Goal: Transaction & Acquisition: Purchase product/service

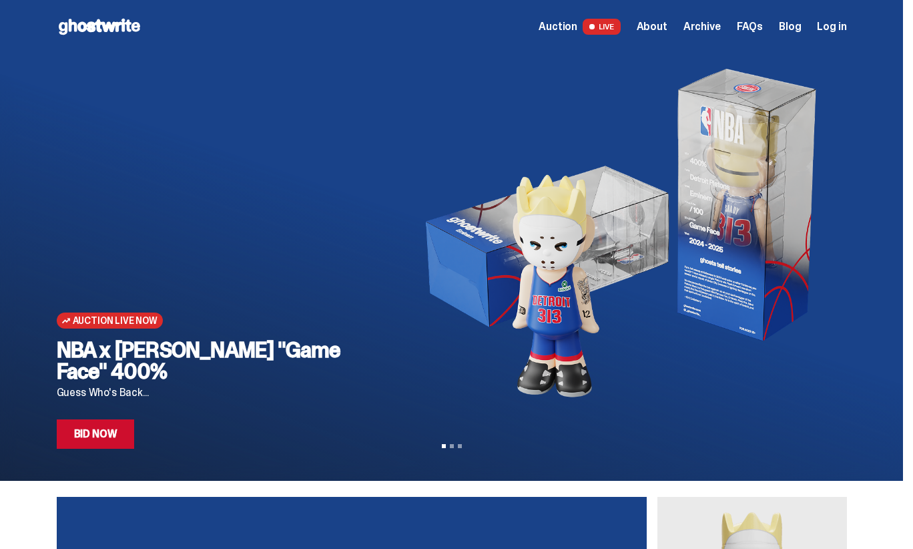
click at [577, 25] on span "Auction" at bounding box center [558, 26] width 39 height 11
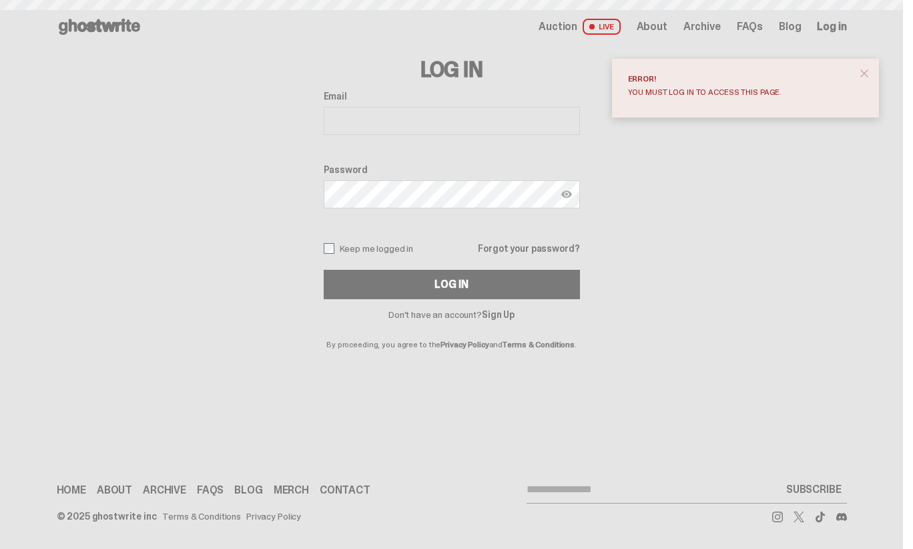
click at [449, 122] on input "Email" at bounding box center [452, 121] width 256 height 28
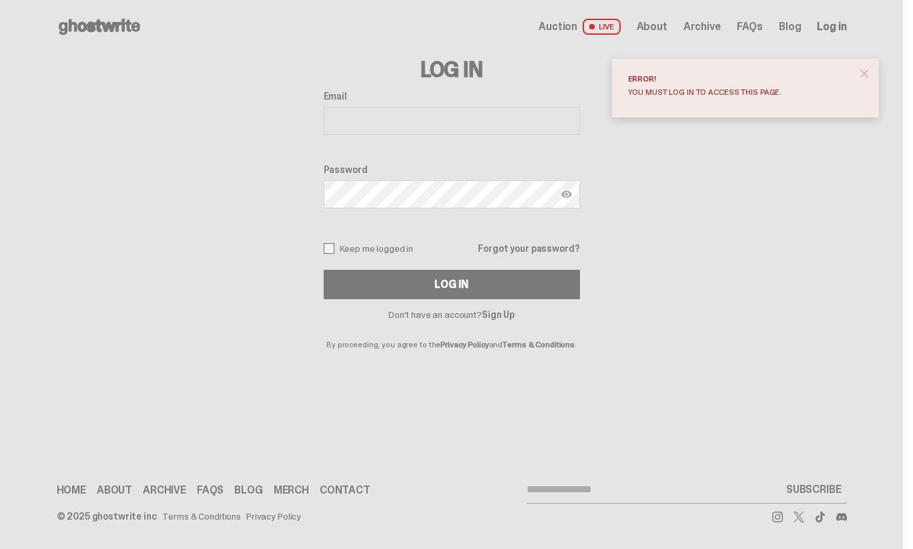
type input "**********"
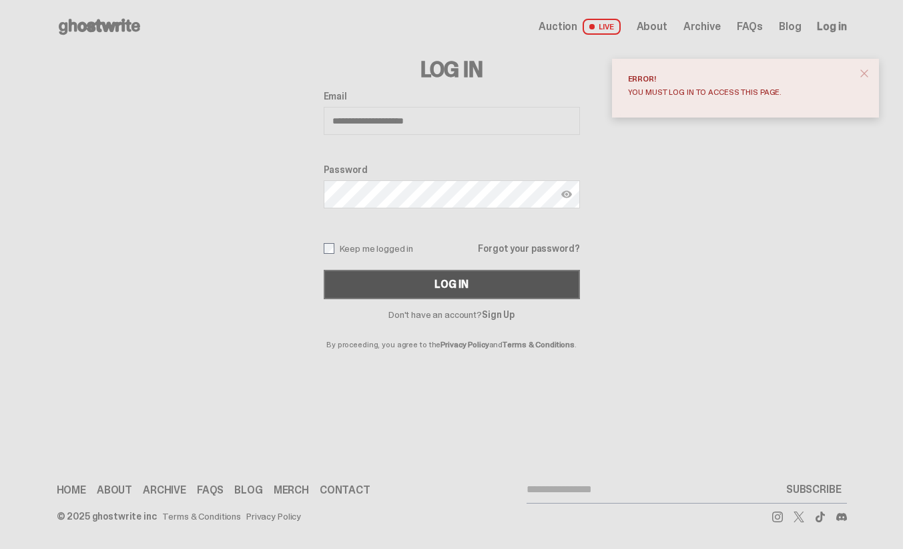
click at [463, 282] on div "Log In" at bounding box center [451, 284] width 33 height 11
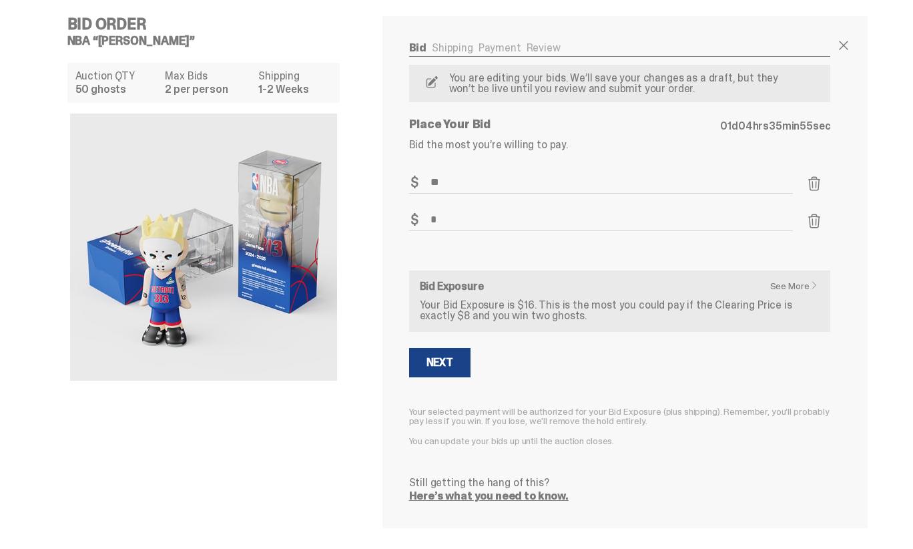
click at [820, 181] on span at bounding box center [814, 184] width 16 height 16
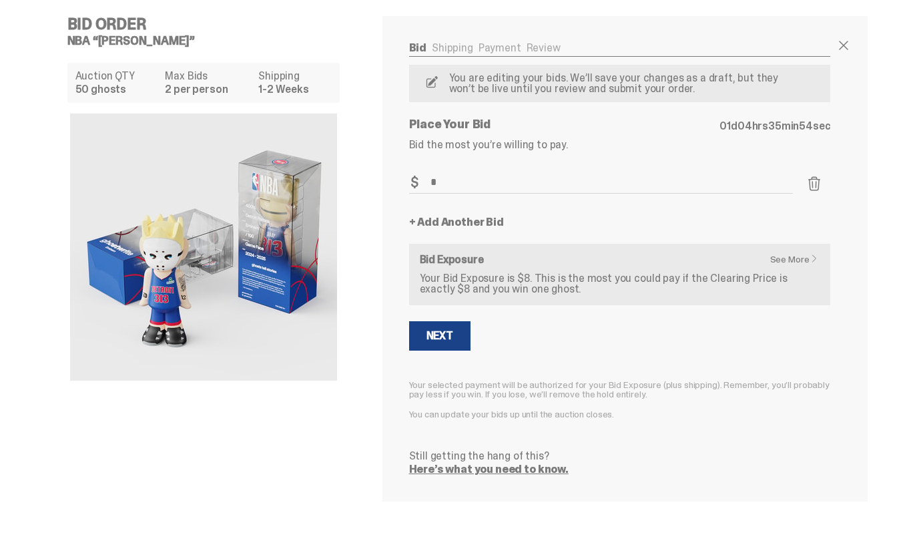
click at [820, 181] on span at bounding box center [814, 184] width 16 height 16
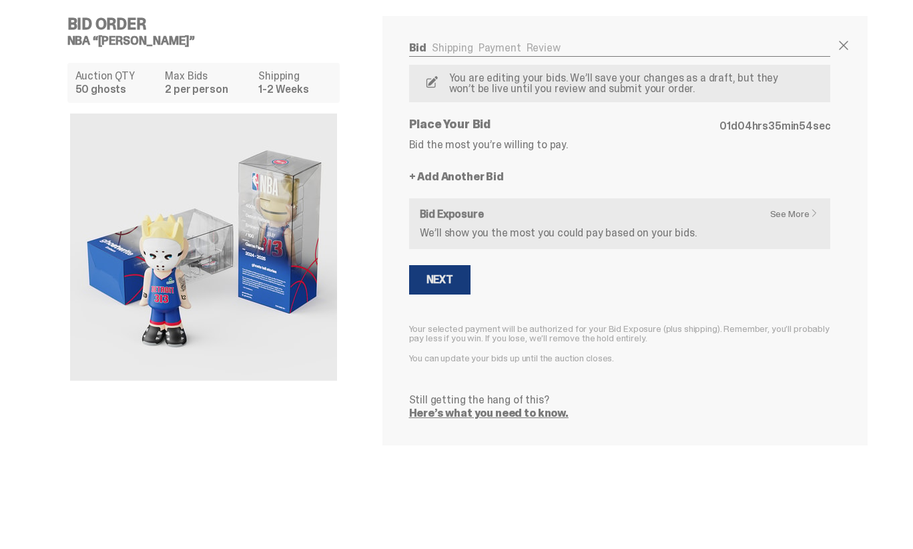
click at [458, 269] on button "Next" at bounding box center [439, 279] width 61 height 29
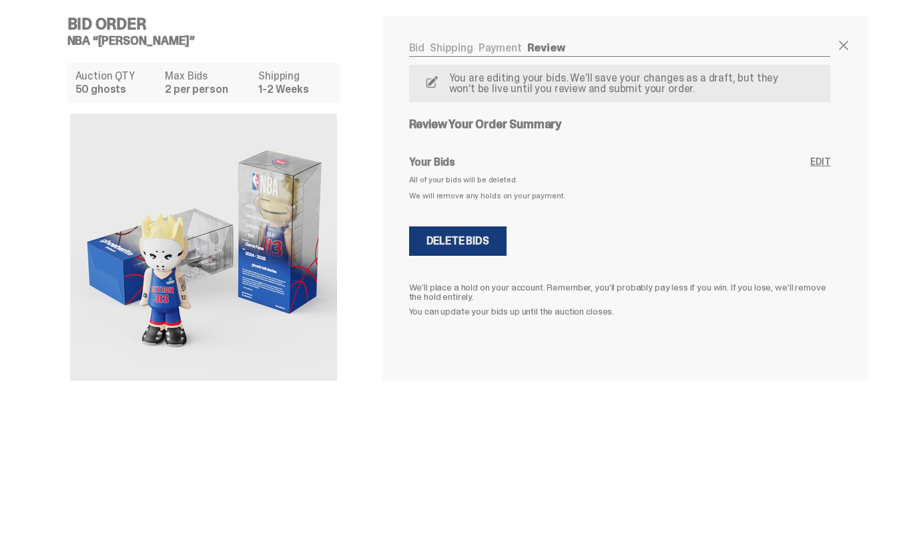
click at [469, 238] on div "Delete Bids" at bounding box center [458, 241] width 63 height 11
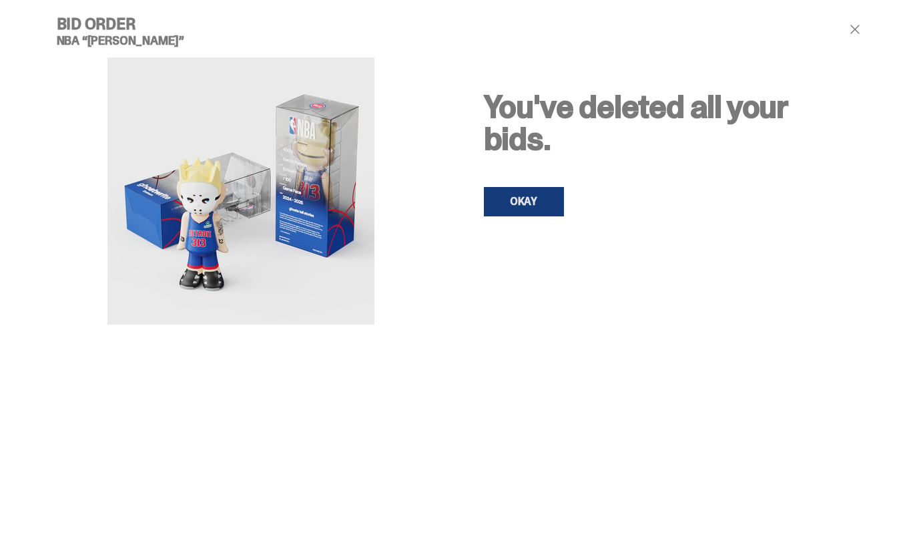
click at [523, 206] on link "OKAY" at bounding box center [524, 201] width 80 height 29
